Goal: Check status: Check status

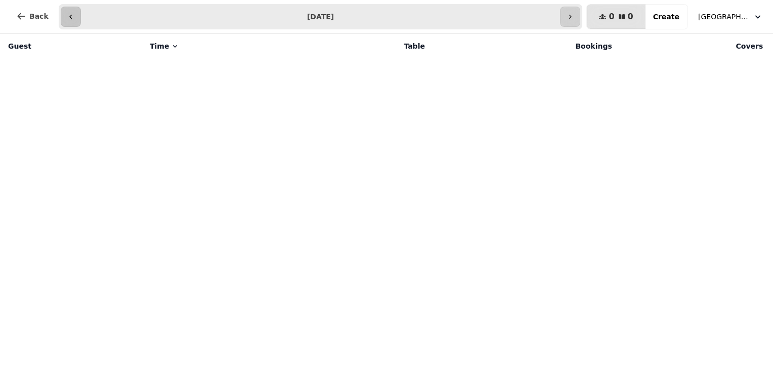
click at [70, 13] on icon "button" at bounding box center [71, 17] width 8 height 8
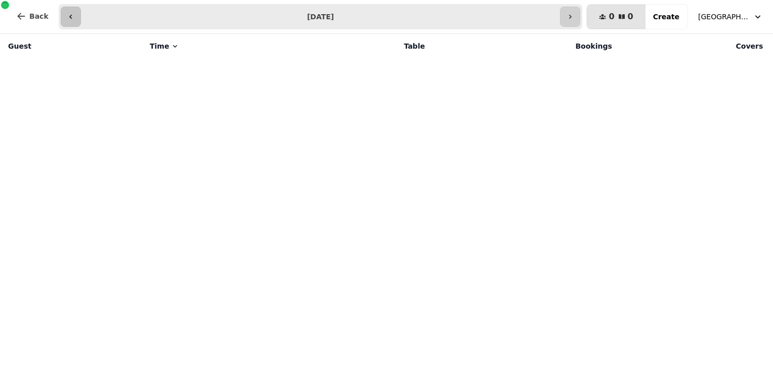
click at [70, 13] on icon "button" at bounding box center [71, 17] width 8 height 8
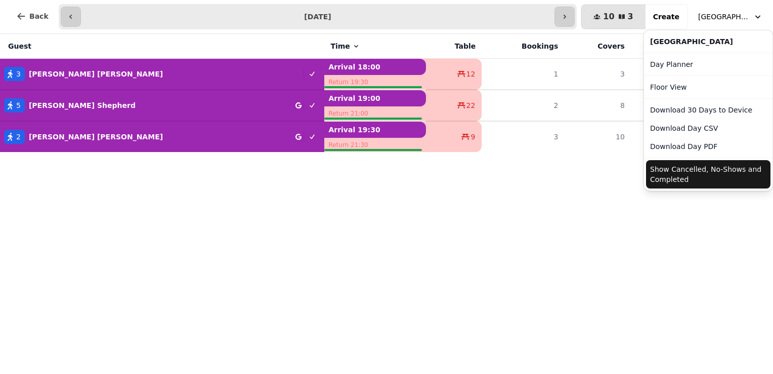
click at [723, 13] on span "[GEOGRAPHIC_DATA]" at bounding box center [723, 17] width 51 height 10
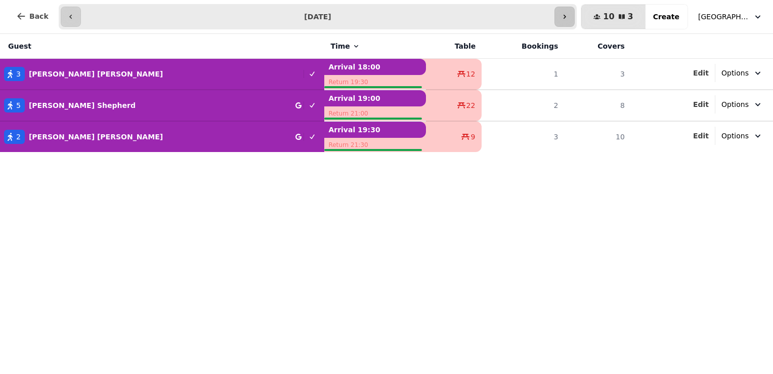
click at [575, 22] on button "button" at bounding box center [565, 17] width 20 height 20
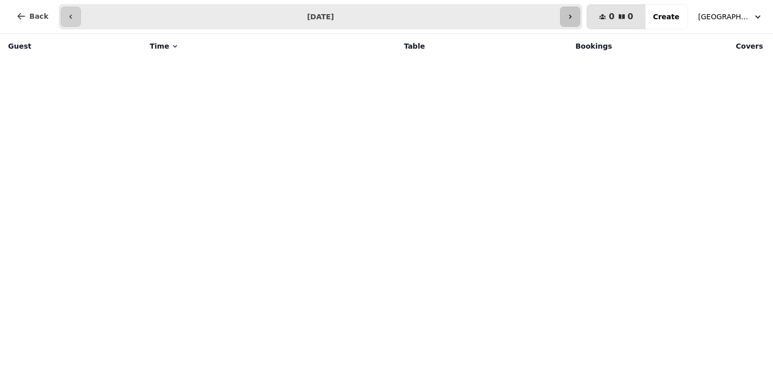
click at [577, 22] on button "button" at bounding box center [570, 17] width 20 height 20
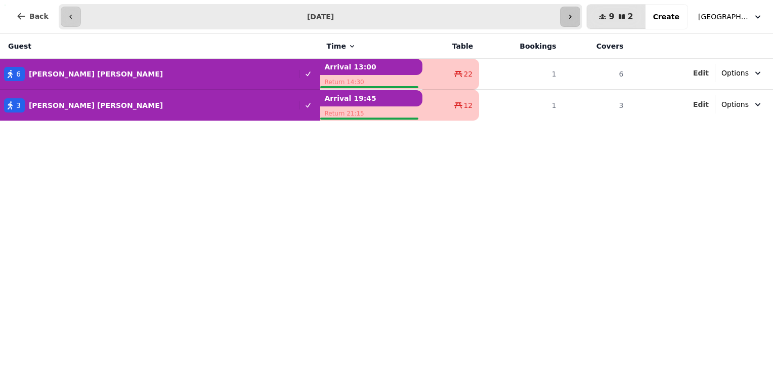
click at [577, 22] on button "button" at bounding box center [570, 17] width 20 height 20
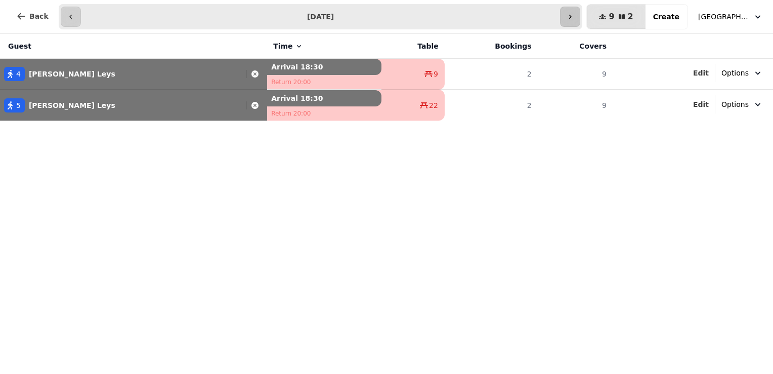
click at [577, 22] on button "button" at bounding box center [570, 17] width 20 height 20
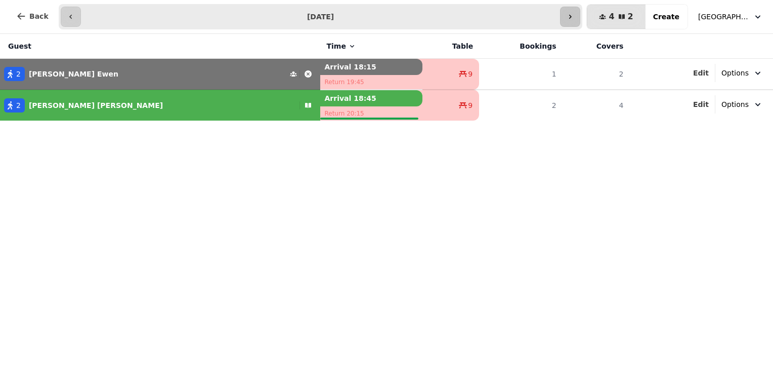
click at [577, 22] on button "button" at bounding box center [570, 17] width 20 height 20
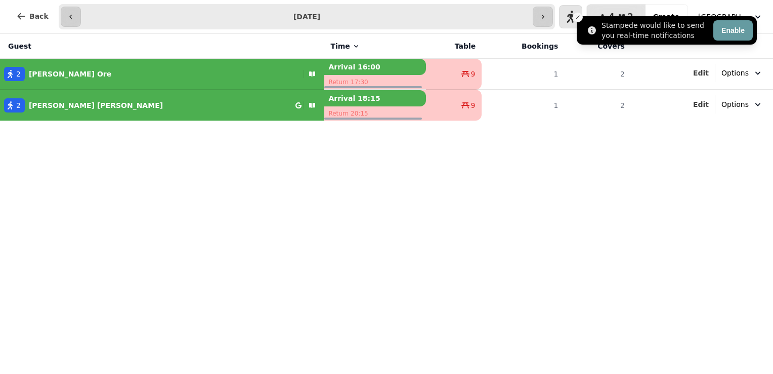
click at [577, 15] on icon "Close toast" at bounding box center [578, 17] width 6 height 6
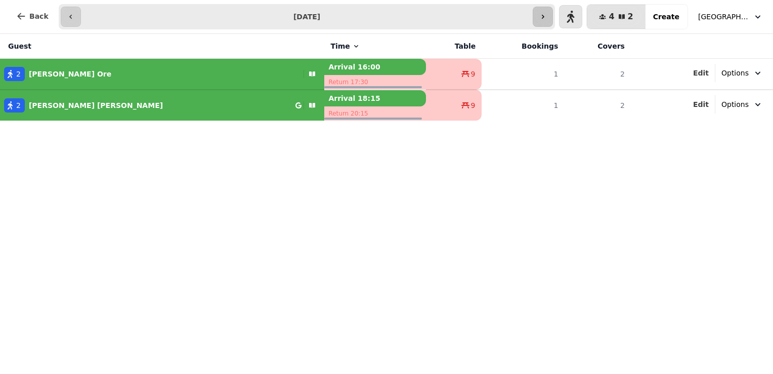
click at [553, 25] on button "button" at bounding box center [543, 17] width 20 height 20
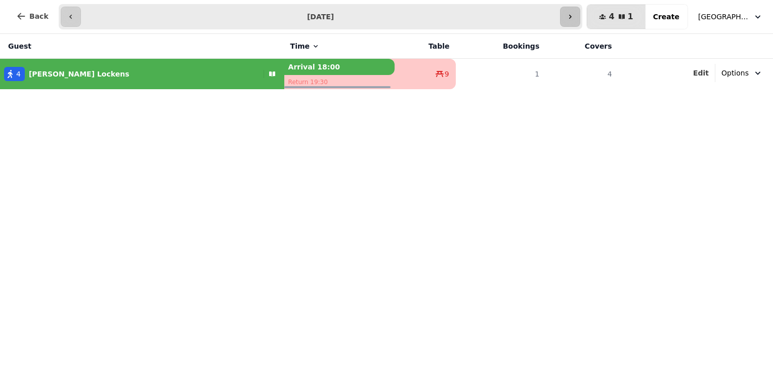
click at [581, 9] on button "button" at bounding box center [570, 17] width 20 height 20
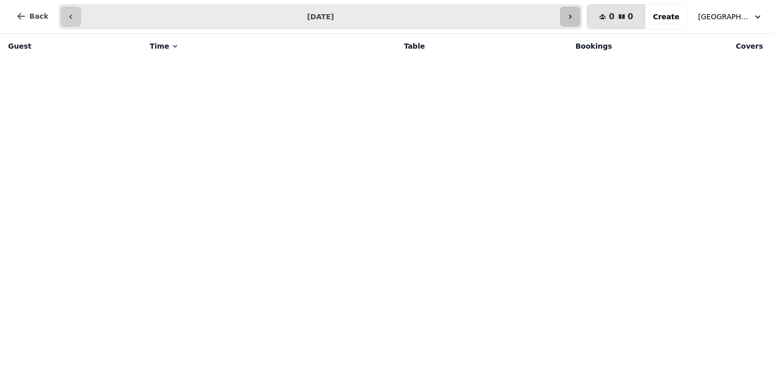
click at [574, 13] on icon "button" at bounding box center [570, 17] width 8 height 8
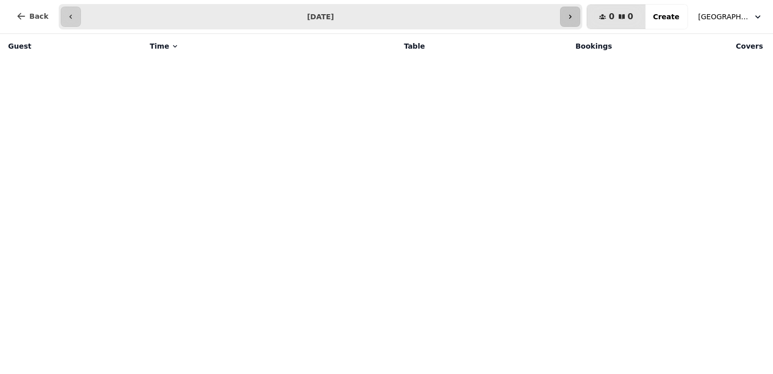
type input "**********"
click at [36, 16] on span "Back" at bounding box center [38, 16] width 19 height 7
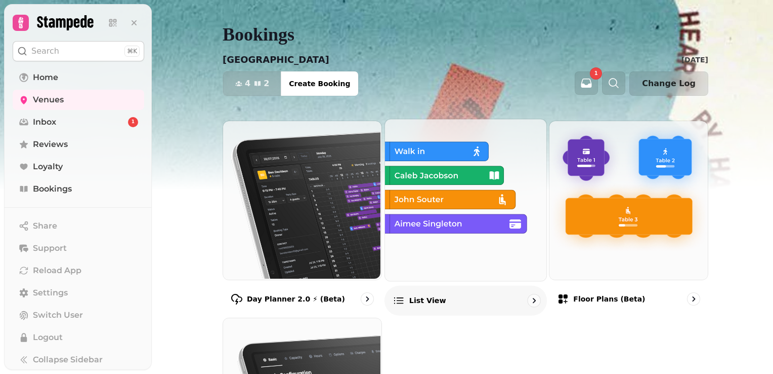
click at [460, 204] on img at bounding box center [464, 198] width 161 height 161
